Goal: Information Seeking & Learning: Learn about a topic

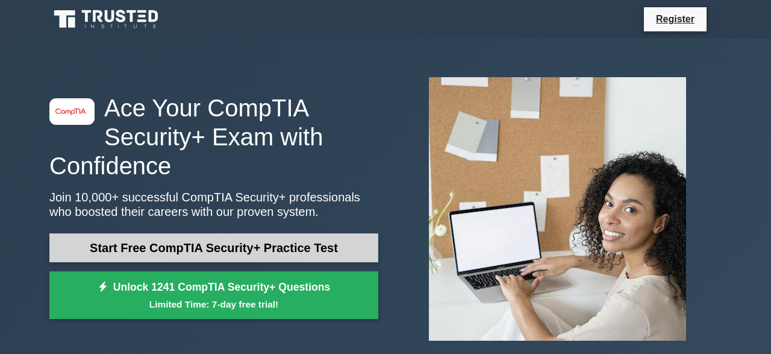
click at [280, 244] on link "Start Free CompTIA Security+ Practice Test" at bounding box center [213, 247] width 329 height 29
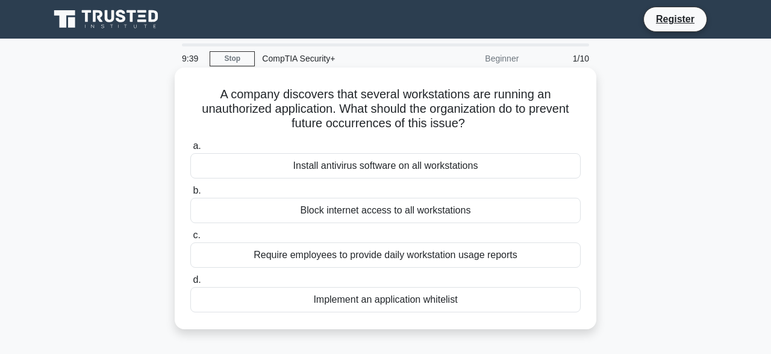
click at [331, 298] on div "Implement an application whitelist" at bounding box center [385, 299] width 391 height 25
click at [190, 284] on input "d. Implement an application whitelist" at bounding box center [190, 280] width 0 height 8
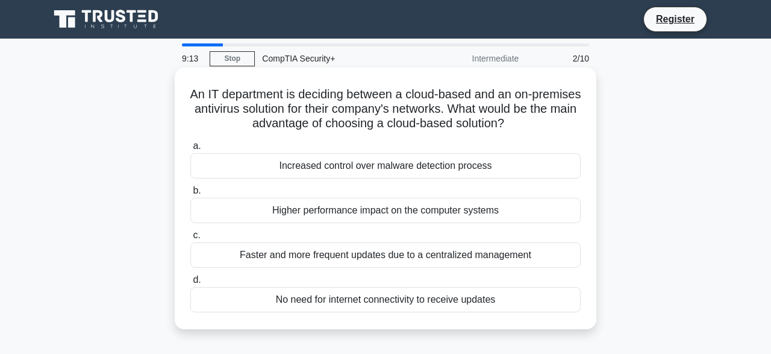
click at [401, 257] on div "Faster and more frequent updates due to a centralized management" at bounding box center [385, 254] width 391 height 25
click at [190, 239] on input "c. Faster and more frequent updates due to a centralized management" at bounding box center [190, 235] width 0 height 8
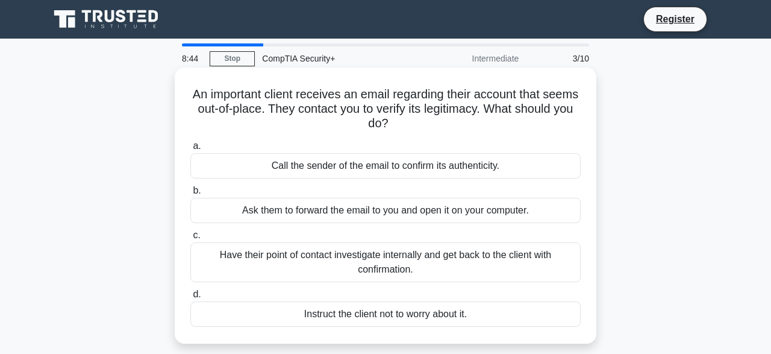
click at [324, 259] on div "Have their point of contact investigate internally and get back to the client w…" at bounding box center [385, 262] width 391 height 40
click at [190, 239] on input "c. Have their point of contact investigate internally and get back to the clien…" at bounding box center [190, 235] width 0 height 8
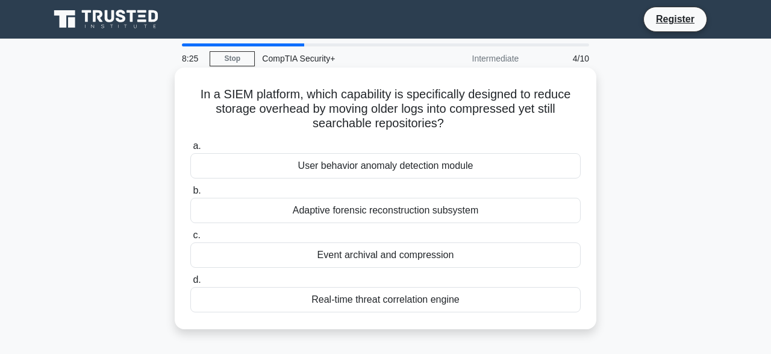
click at [416, 261] on div "Event archival and compression" at bounding box center [385, 254] width 391 height 25
click at [190, 239] on input "c. Event archival and compression" at bounding box center [190, 235] width 0 height 8
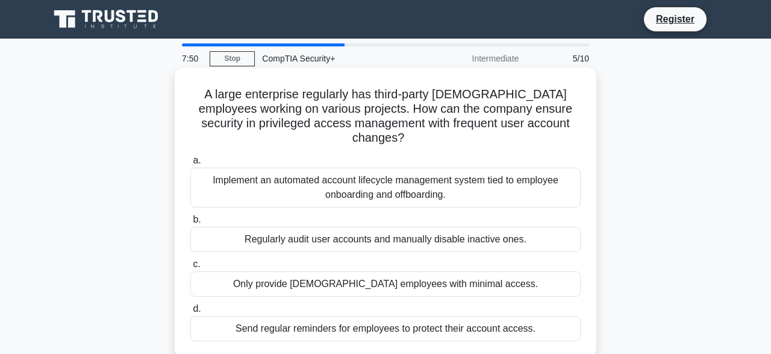
click at [366, 180] on div "Implement an automated account lifecycle management system tied to employee onb…" at bounding box center [385, 188] width 391 height 40
click at [190, 165] on input "a. Implement an automated account lifecycle management system tied to employee …" at bounding box center [190, 161] width 0 height 8
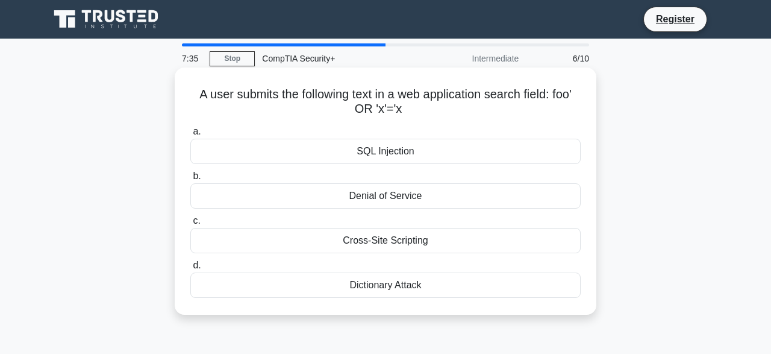
click at [398, 152] on div "SQL Injection" at bounding box center [385, 151] width 391 height 25
click at [190, 136] on input "a. SQL Injection" at bounding box center [190, 132] width 0 height 8
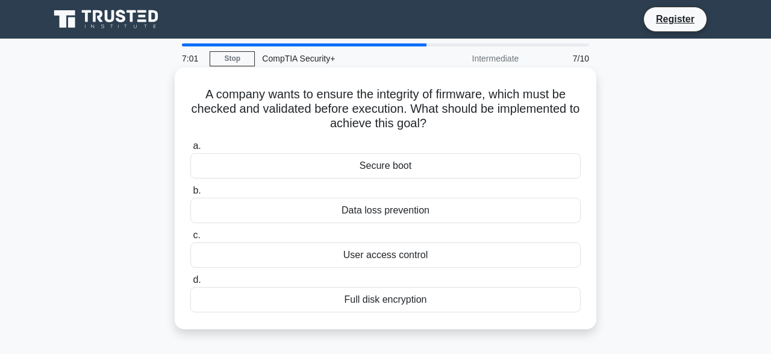
click at [398, 165] on div "Secure boot" at bounding box center [385, 165] width 391 height 25
click at [190, 150] on input "a. Secure boot" at bounding box center [190, 146] width 0 height 8
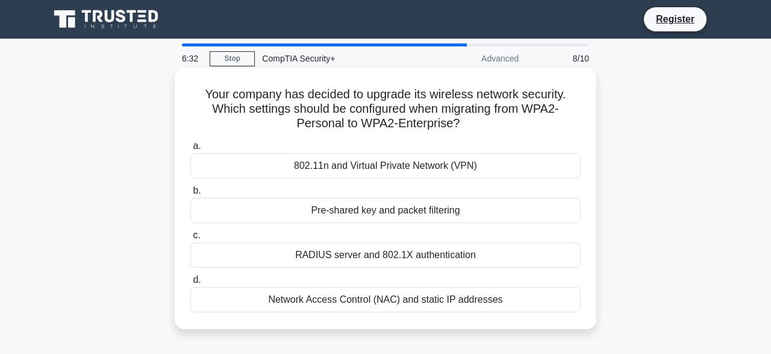
click at [398, 168] on div "802.11n and Virtual Private Network (VPN)" at bounding box center [385, 165] width 391 height 25
click at [190, 150] on input "a. 802.11n and Virtual Private Network (VPN)" at bounding box center [190, 146] width 0 height 8
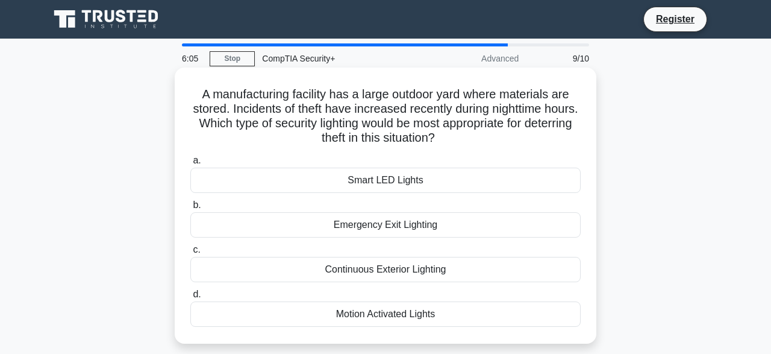
click at [400, 314] on div "Motion Activated Lights" at bounding box center [385, 313] width 391 height 25
click at [190, 298] on input "d. Motion Activated Lights" at bounding box center [190, 294] width 0 height 8
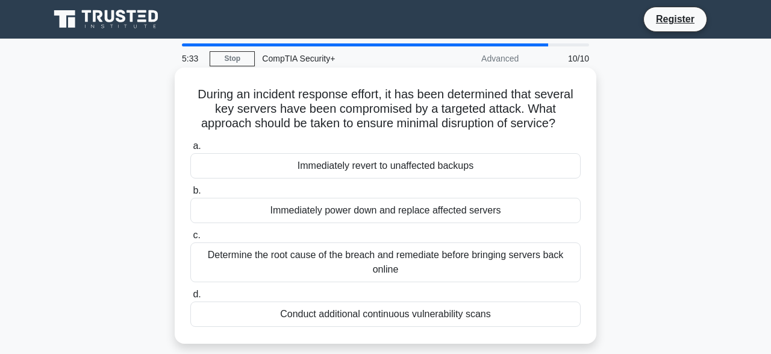
click at [387, 263] on div "Determine the root cause of the breach and remediate before bringing servers ba…" at bounding box center [385, 262] width 391 height 40
click at [190, 239] on input "c. Determine the root cause of the breach and remediate before bringing servers…" at bounding box center [190, 235] width 0 height 8
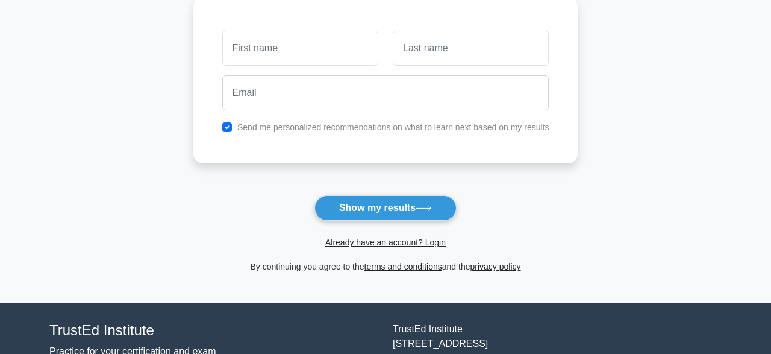
scroll to position [188, 0]
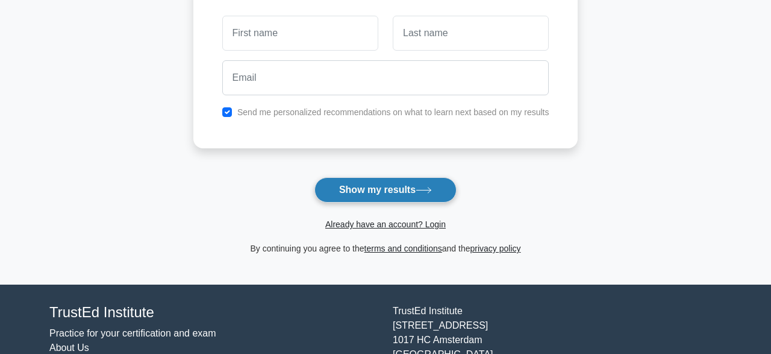
click at [421, 194] on button "Show my results" at bounding box center [386, 189] width 142 height 25
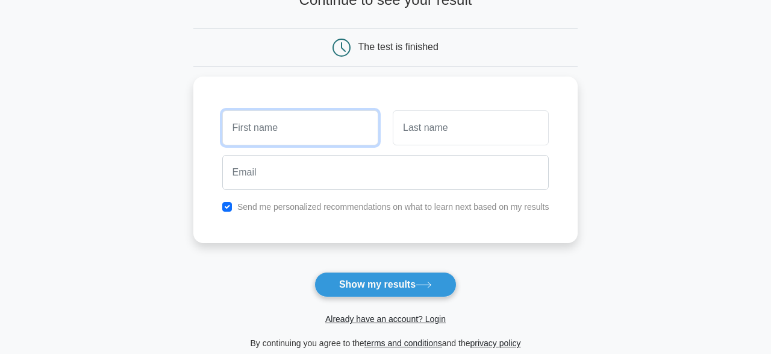
scroll to position [63, 0]
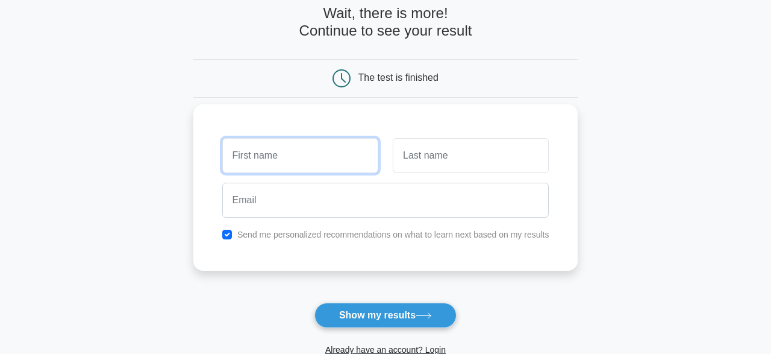
click at [342, 167] on input "text" at bounding box center [300, 155] width 156 height 35
type input "jhon"
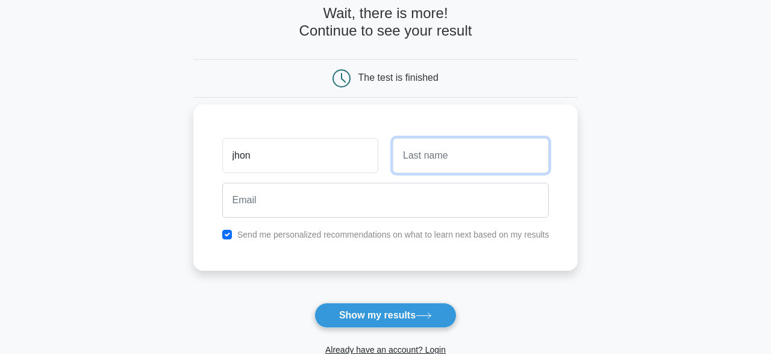
type input "d"
type input "smith"
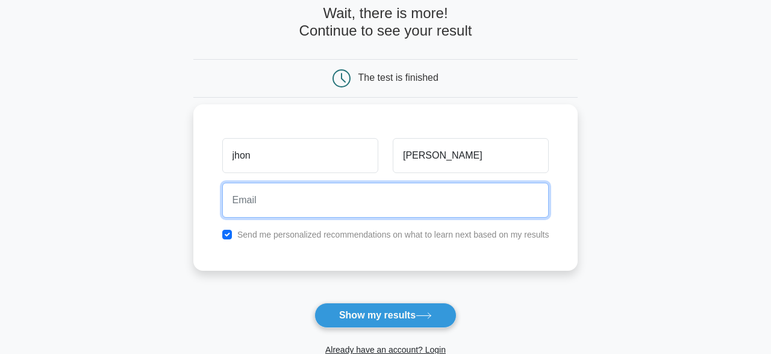
type input "y"
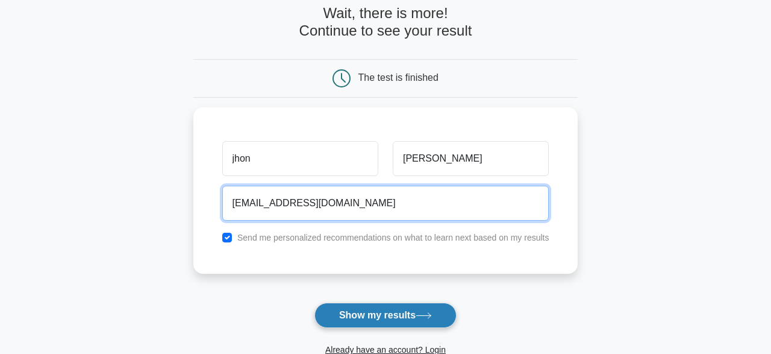
type input "thewholeshop99@gmail.com"
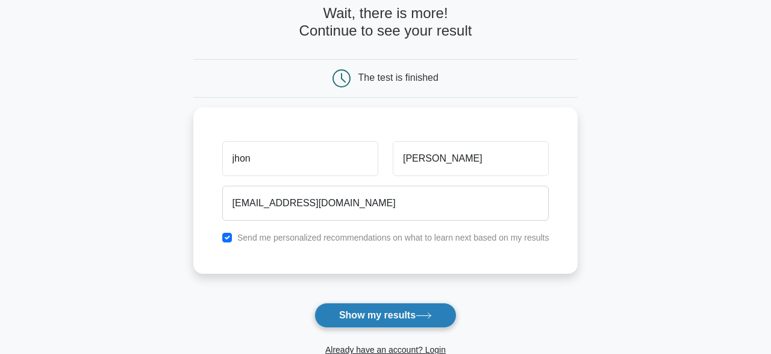
click at [375, 316] on button "Show my results" at bounding box center [386, 315] width 142 height 25
